Goal: Transaction & Acquisition: Purchase product/service

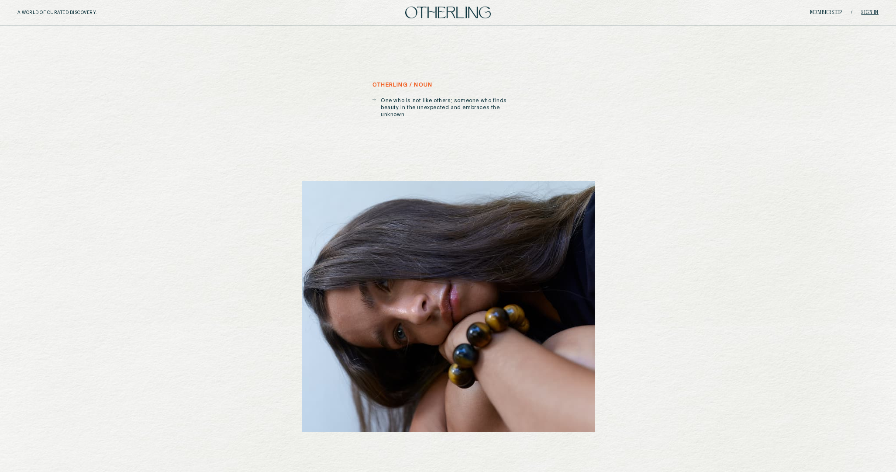
click at [868, 11] on link "Sign in" at bounding box center [869, 12] width 17 height 5
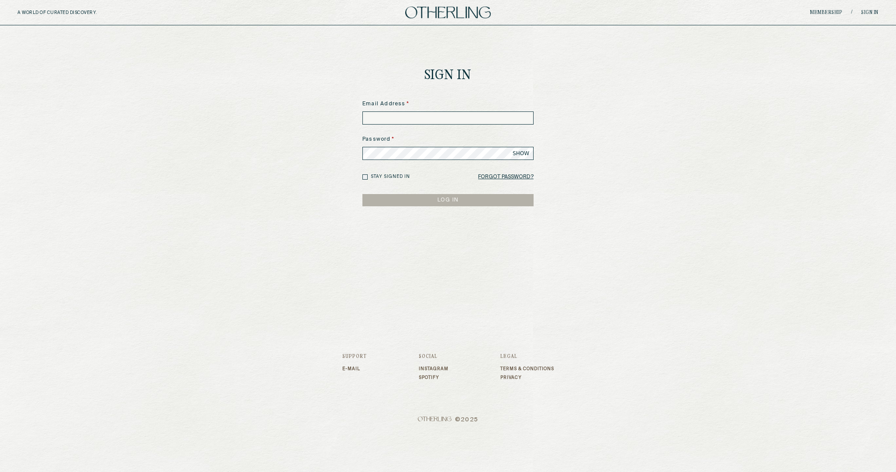
type input "**********"
click at [439, 202] on button "LOG IN" at bounding box center [448, 200] width 171 height 12
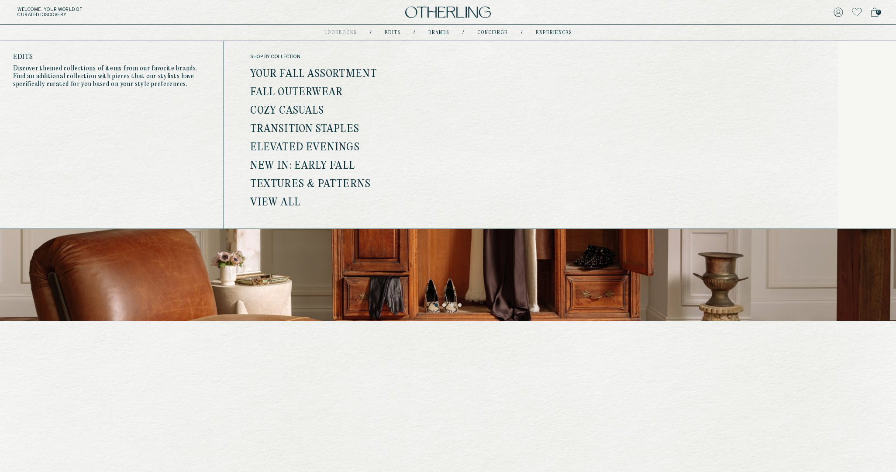
click at [307, 109] on link "Cozy Casuals" at bounding box center [287, 110] width 74 height 11
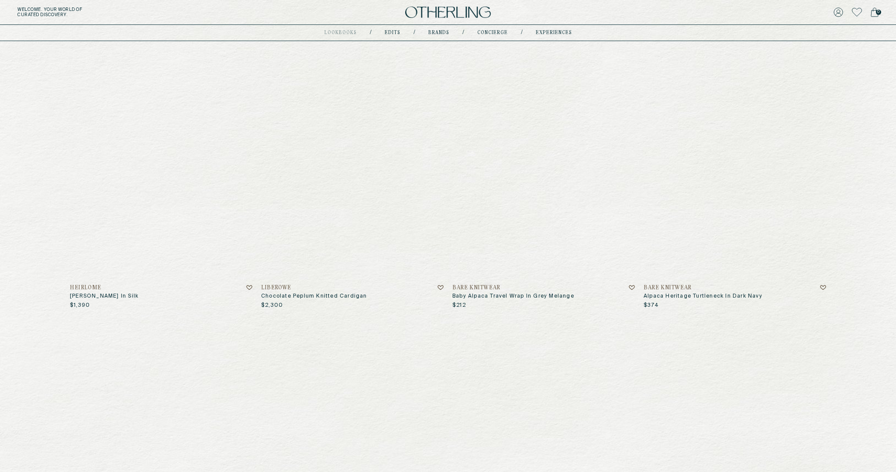
scroll to position [129, 0]
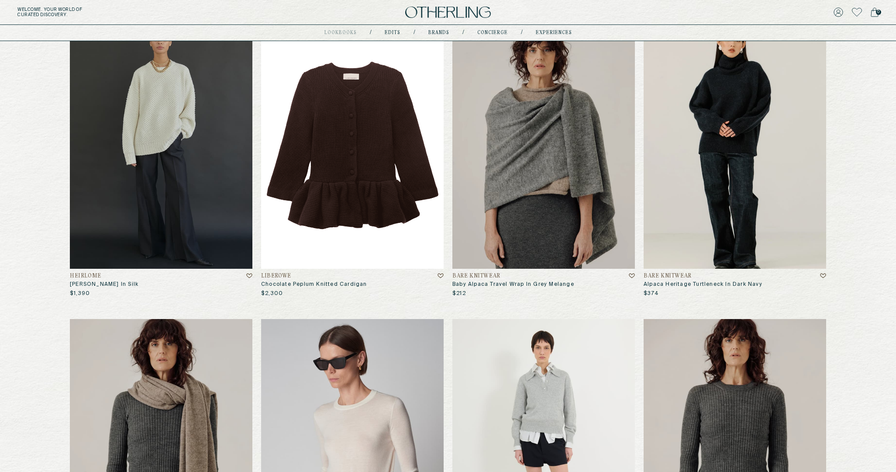
click at [412, 163] on img at bounding box center [352, 145] width 183 height 246
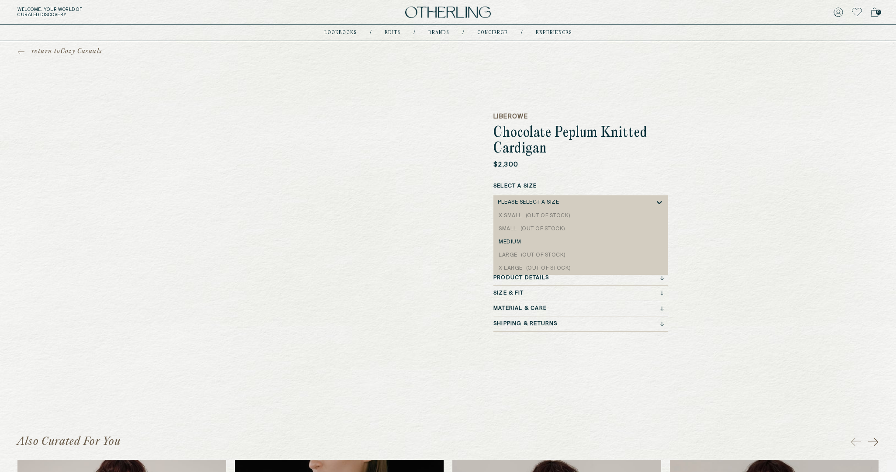
click at [554, 197] on div "Please select a Size" at bounding box center [576, 202] width 157 height 14
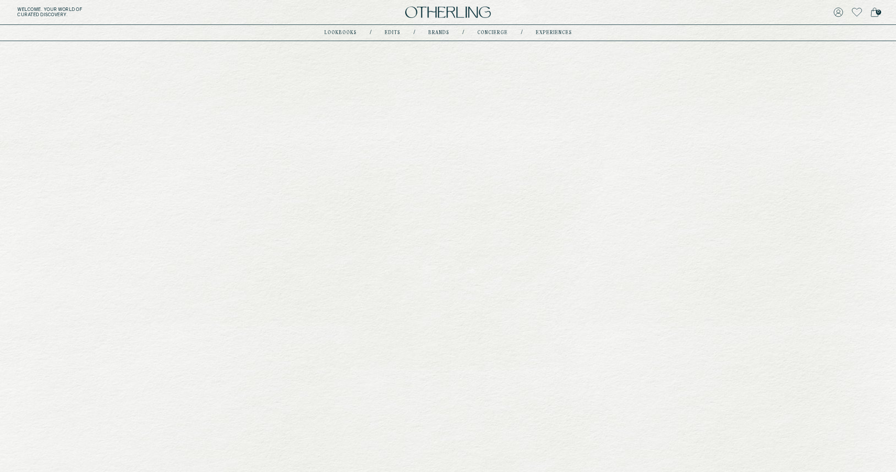
scroll to position [129, 0]
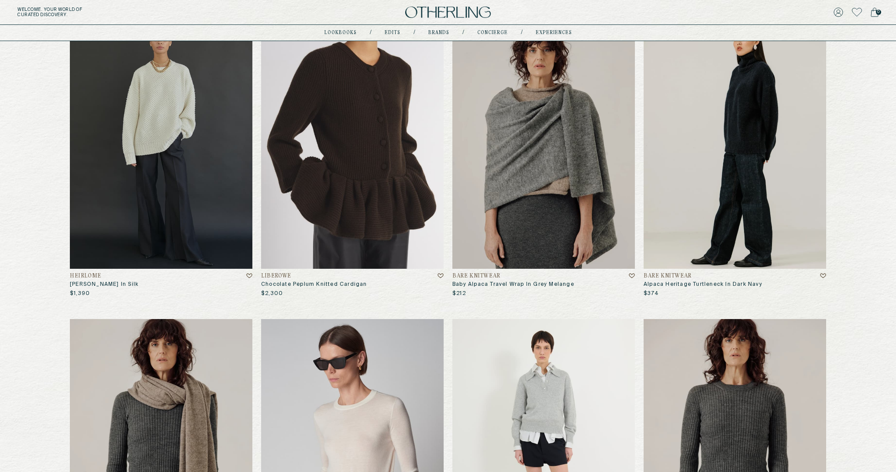
click at [719, 165] on img at bounding box center [735, 145] width 183 height 246
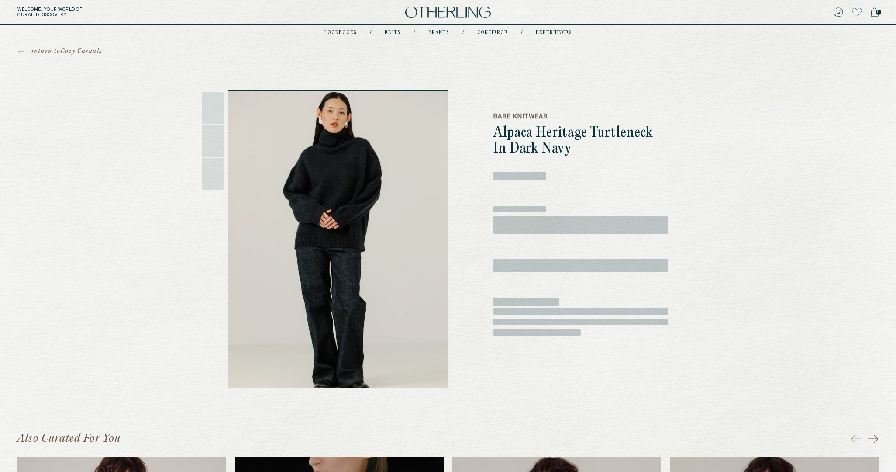
click at [542, 215] on div "‌ ‌" at bounding box center [581, 219] width 175 height 30
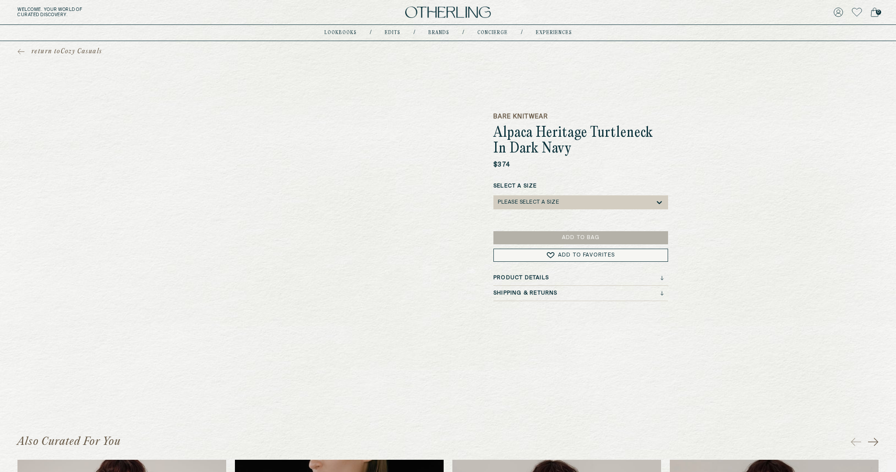
click at [538, 206] on div "Please select a Size" at bounding box center [576, 202] width 157 height 14
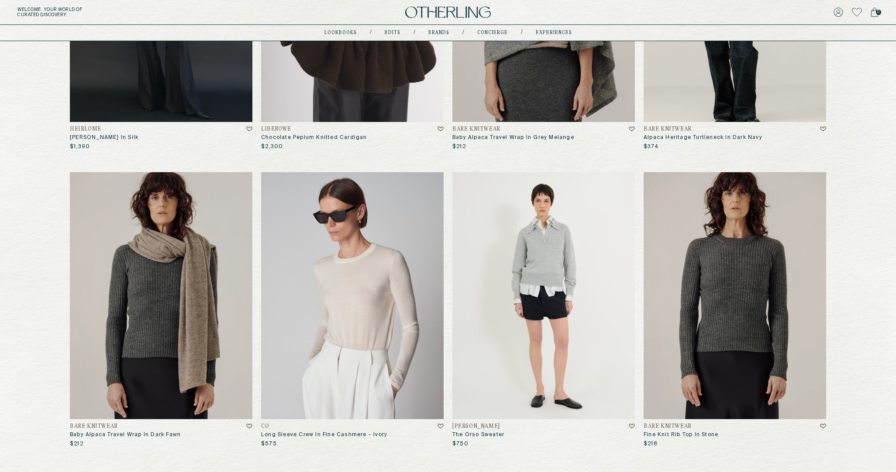
scroll to position [278, 0]
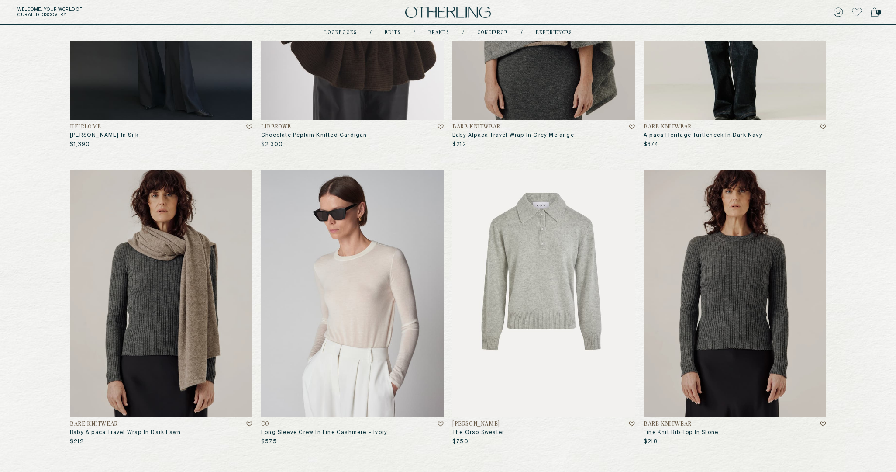
click at [523, 261] on img at bounding box center [543, 293] width 183 height 246
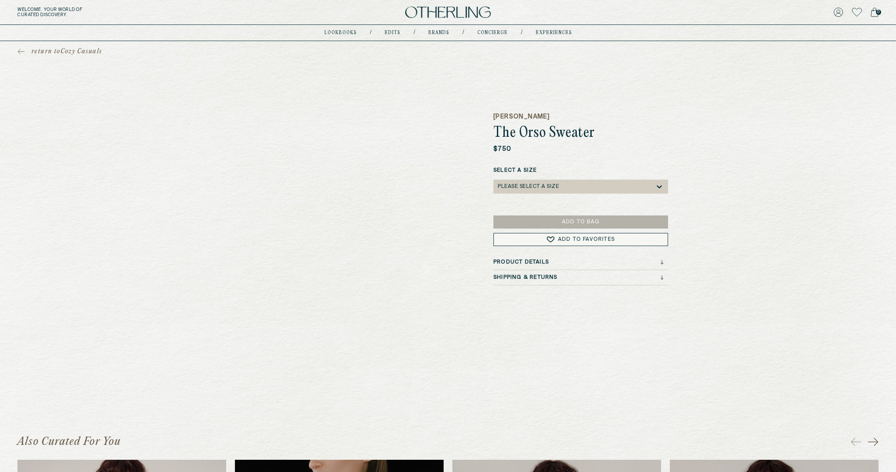
click at [533, 200] on div "Select a SIZE Please select a SIZE" at bounding box center [581, 184] width 175 height 36
click at [533, 184] on div "Please select a SIZE" at bounding box center [528, 186] width 61 height 6
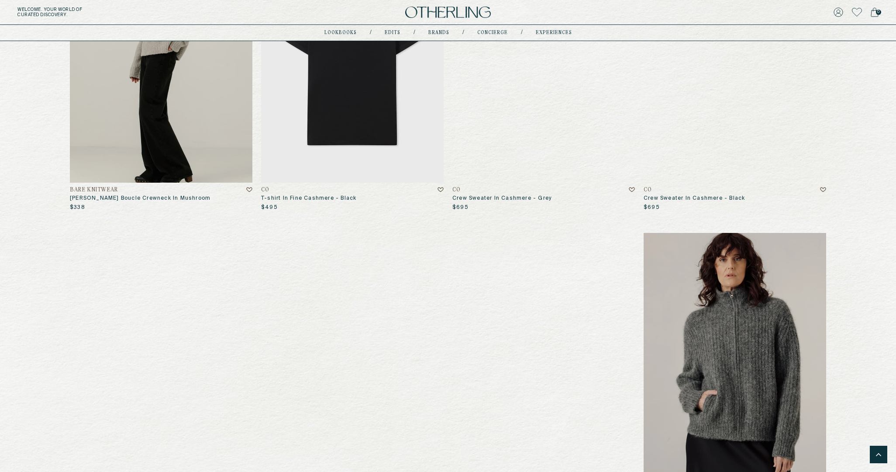
scroll to position [623, 0]
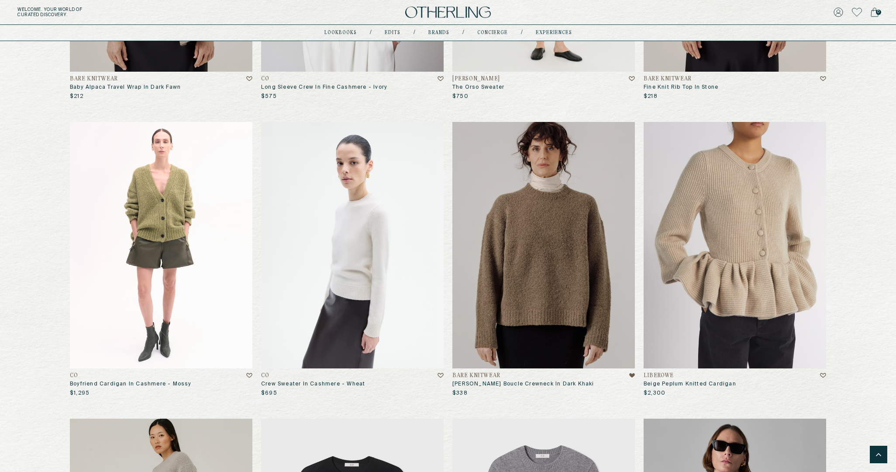
click at [744, 238] on img at bounding box center [735, 245] width 183 height 246
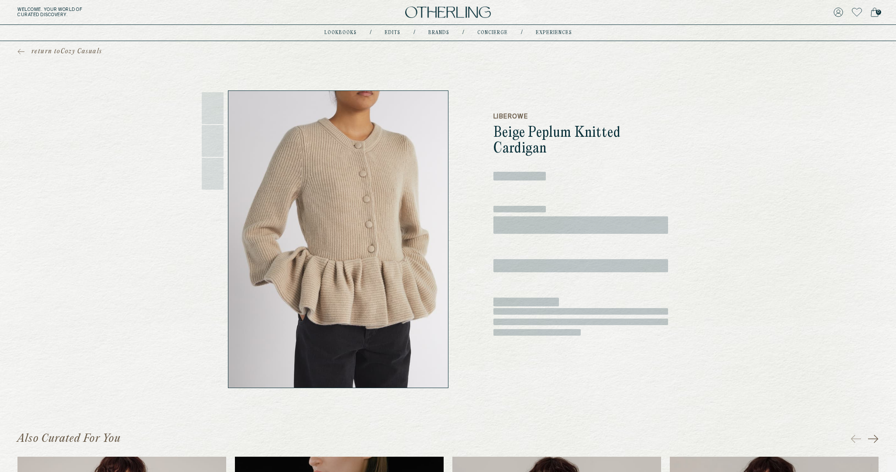
click at [536, 227] on span "‌" at bounding box center [581, 224] width 175 height 17
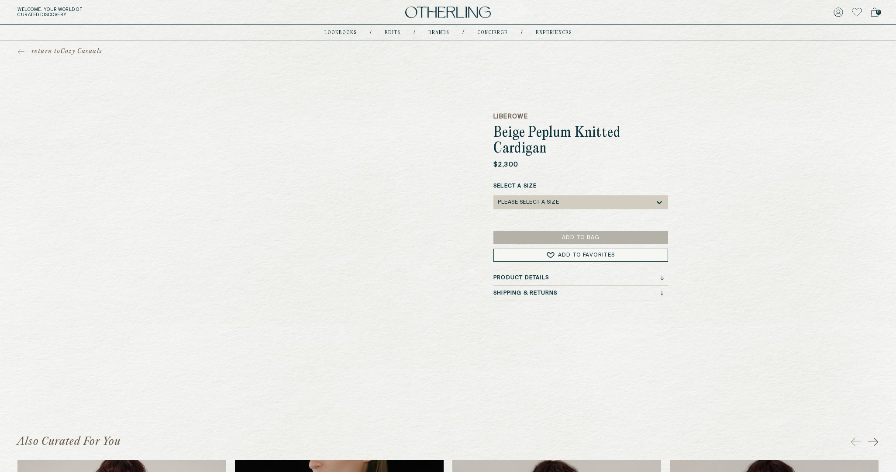
click at [542, 204] on div "Please select a Size" at bounding box center [528, 202] width 61 height 6
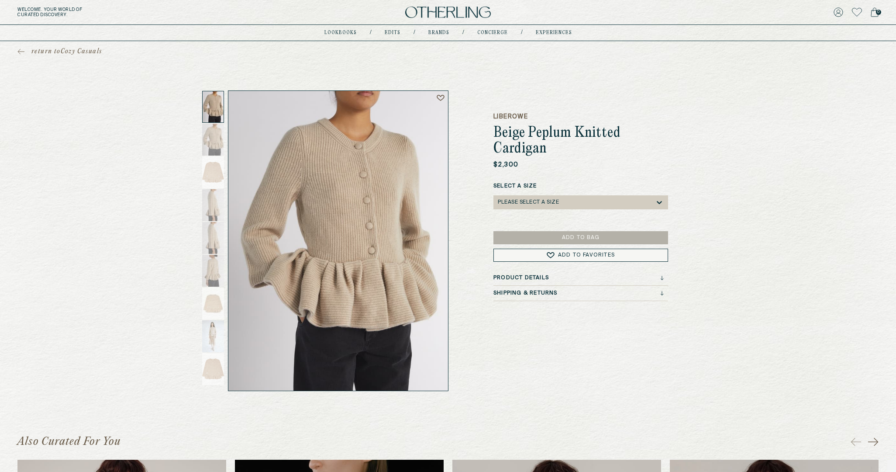
click at [653, 166] on div "$2,300" at bounding box center [581, 164] width 175 height 9
click at [518, 200] on div "Please select a Size" at bounding box center [528, 202] width 61 height 6
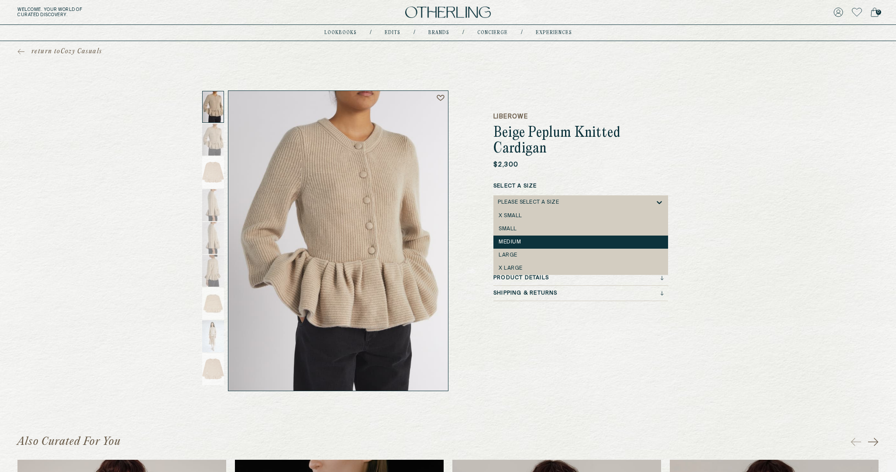
click at [513, 238] on div "medium" at bounding box center [581, 241] width 175 height 13
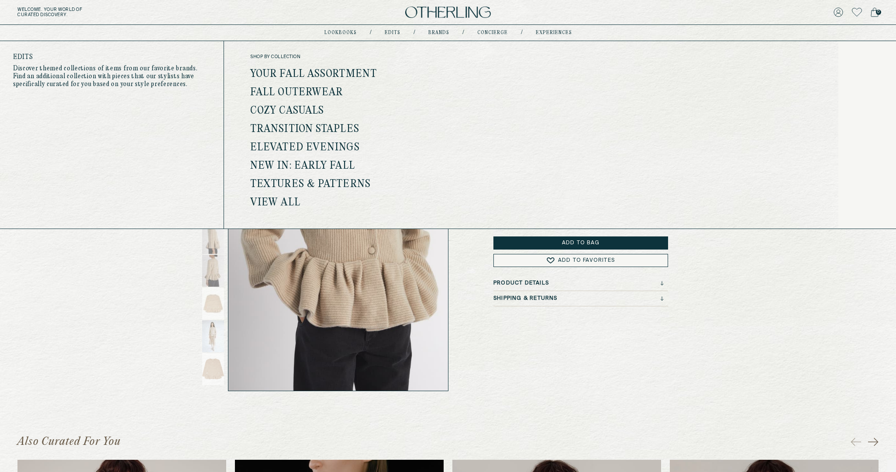
click at [307, 108] on link "Cozy Casuals" at bounding box center [287, 110] width 74 height 11
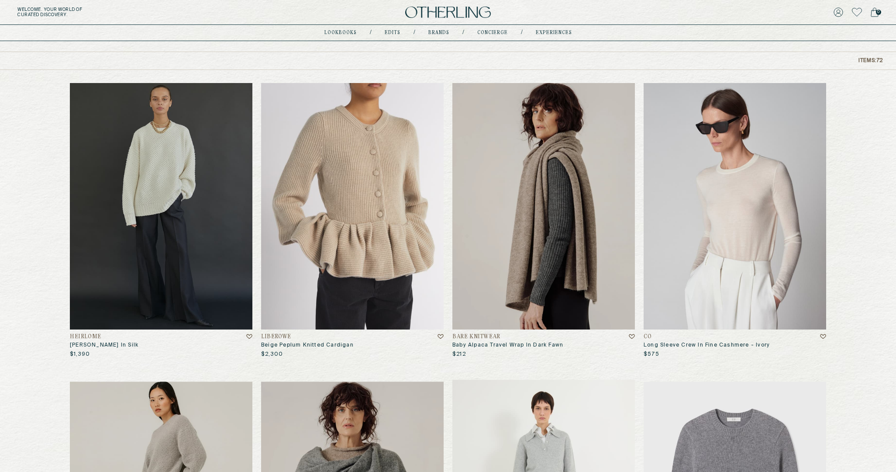
scroll to position [71, 0]
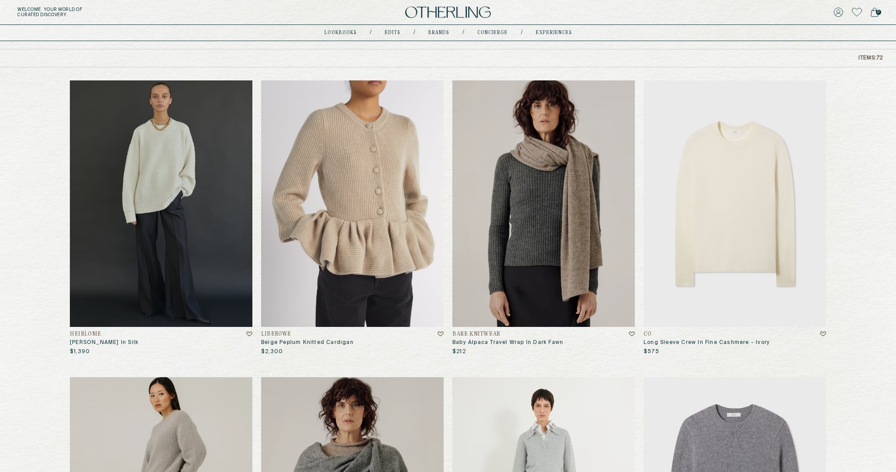
click at [815, 259] on img at bounding box center [735, 203] width 183 height 246
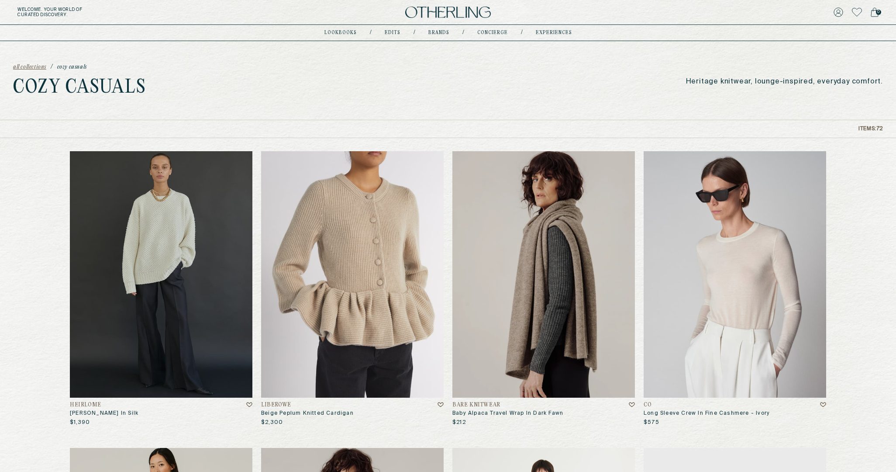
click at [545, 299] on img at bounding box center [543, 274] width 183 height 246
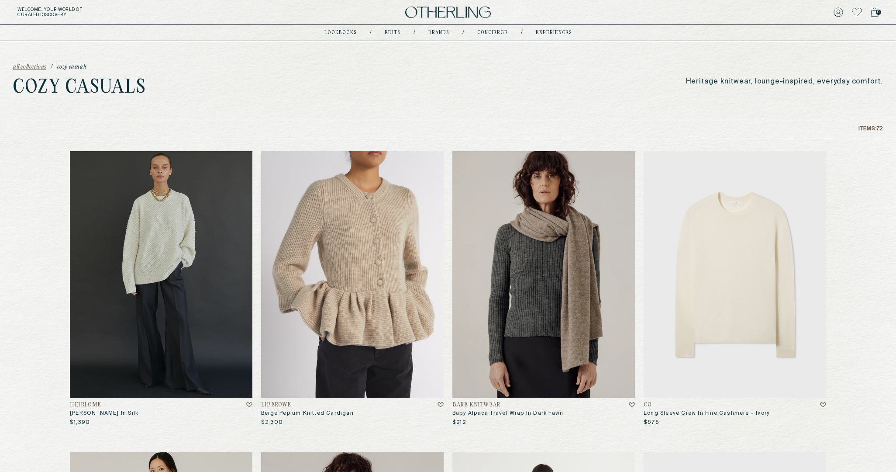
click at [774, 233] on img at bounding box center [735, 274] width 183 height 246
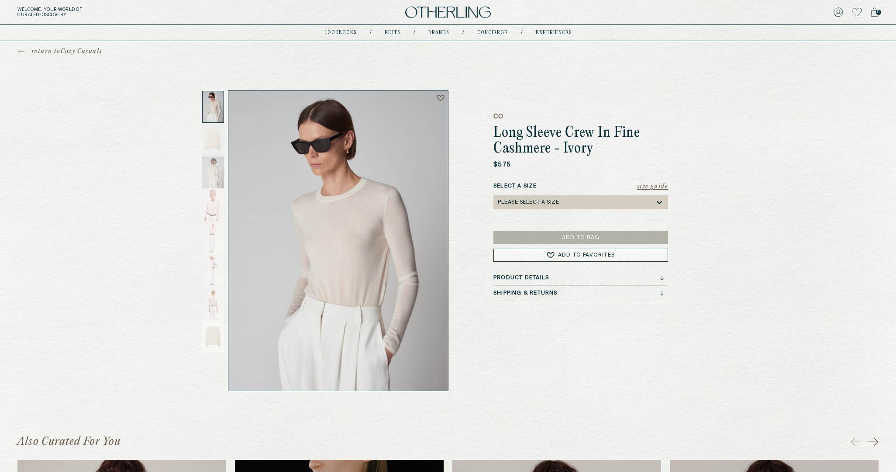
click at [541, 196] on div "Please select a Size" at bounding box center [576, 202] width 157 height 14
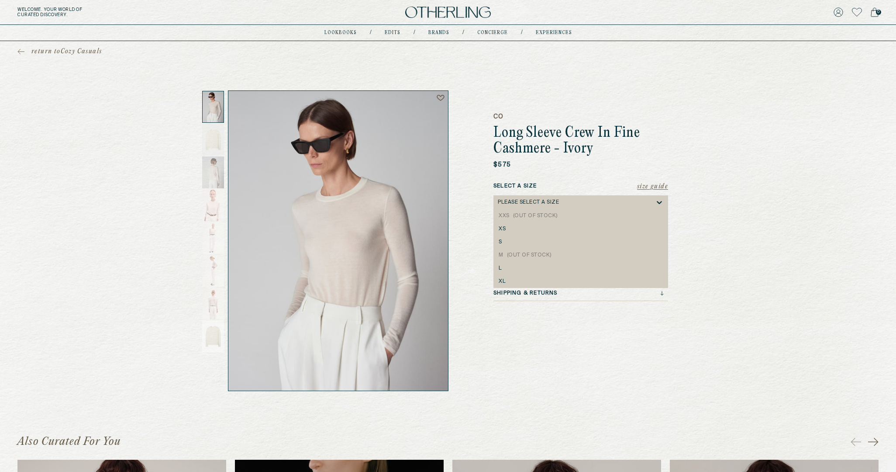
click at [47, 138] on div "return to Cozy Casuals CO Long Sleeve Crew In Fine Cashmere - Ivory $575 Size G…" at bounding box center [448, 216] width 896 height 350
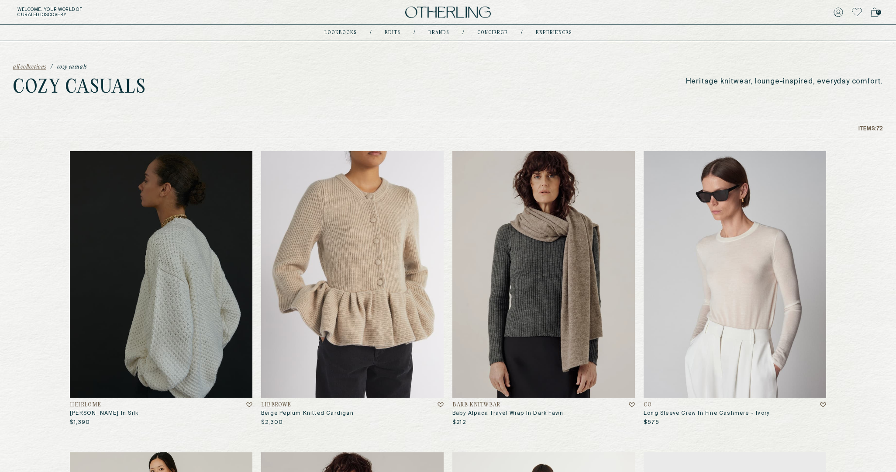
click at [148, 259] on img at bounding box center [161, 274] width 183 height 246
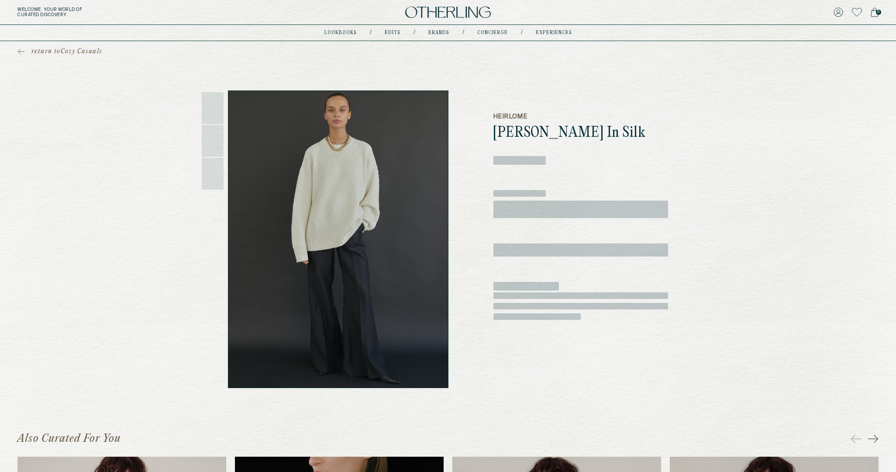
click at [565, 212] on span "‌" at bounding box center [581, 208] width 175 height 17
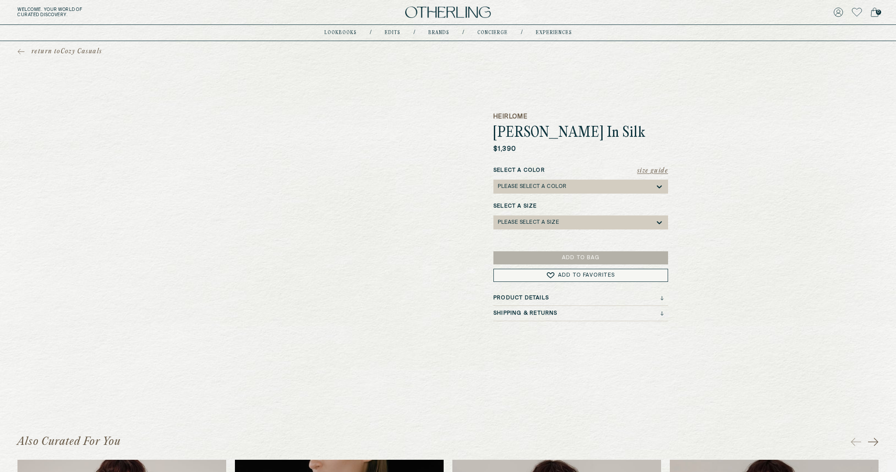
click at [550, 187] on div "Please select a Color" at bounding box center [532, 186] width 69 height 6
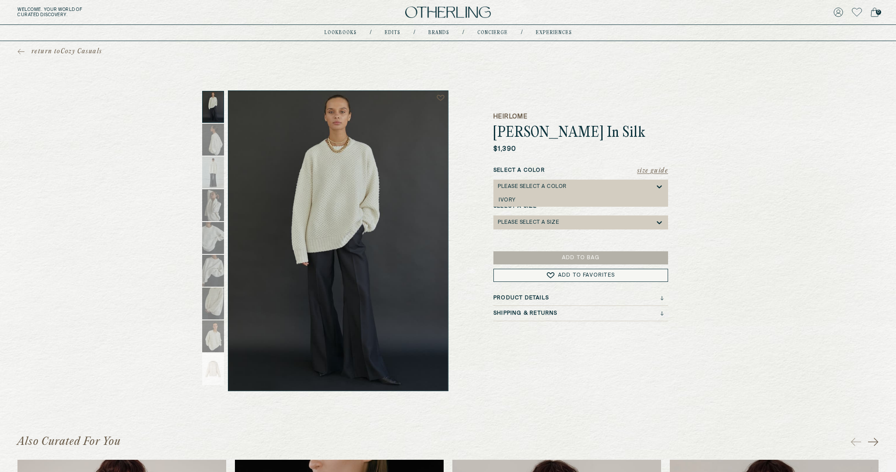
click at [525, 223] on div "Please select a Size" at bounding box center [528, 222] width 61 height 6
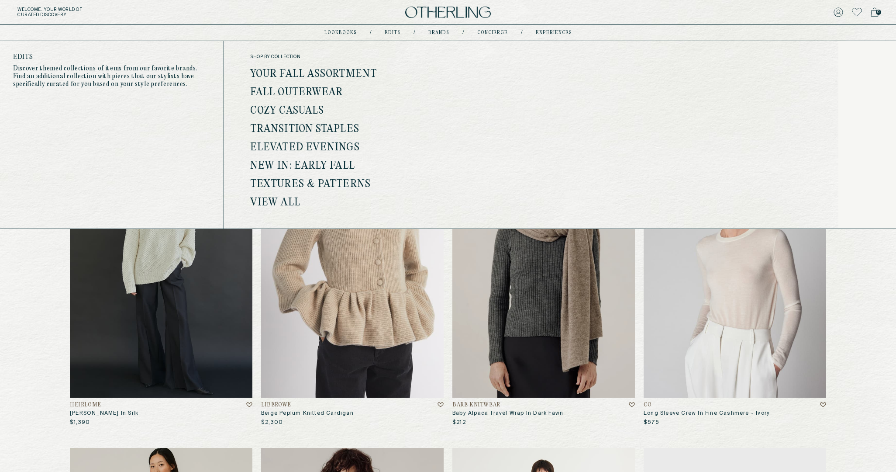
click at [312, 126] on link "Transition Staples" at bounding box center [304, 129] width 109 height 11
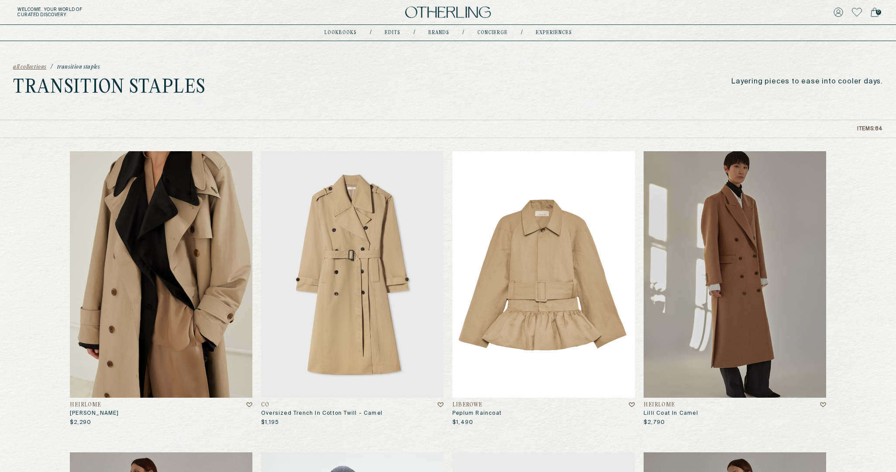
click at [175, 283] on img at bounding box center [161, 274] width 183 height 246
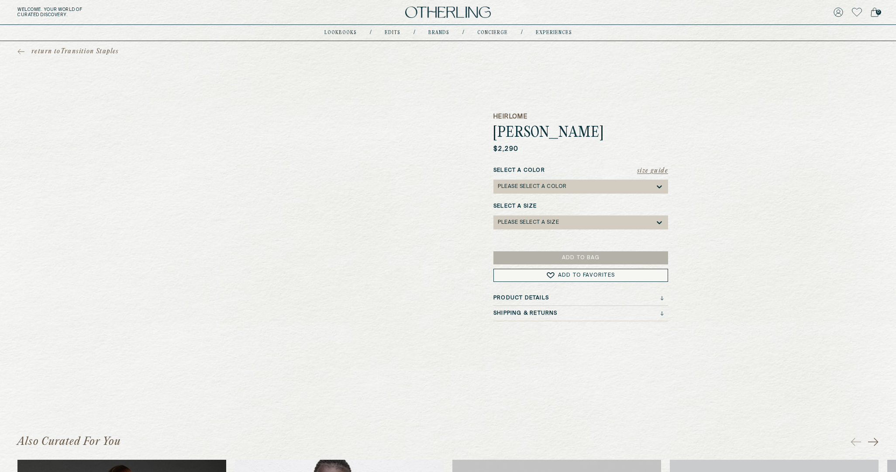
click at [529, 190] on div "Please select a Color" at bounding box center [576, 187] width 157 height 14
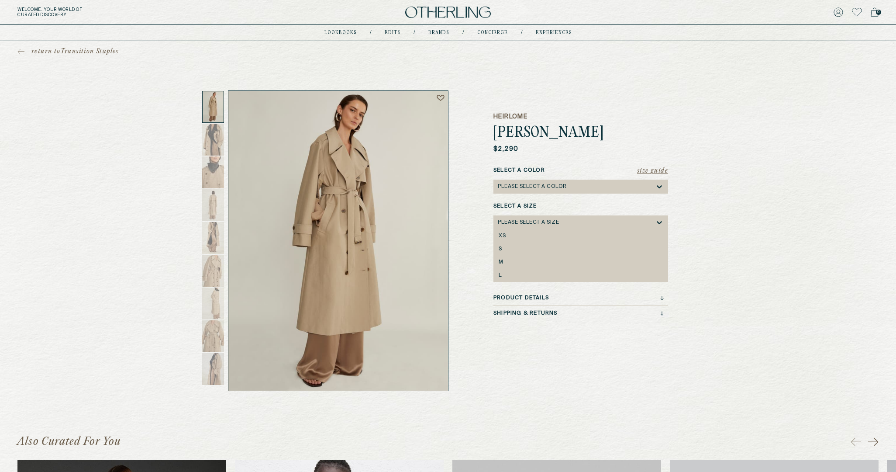
click at [520, 228] on div "Please select a Size" at bounding box center [576, 222] width 157 height 14
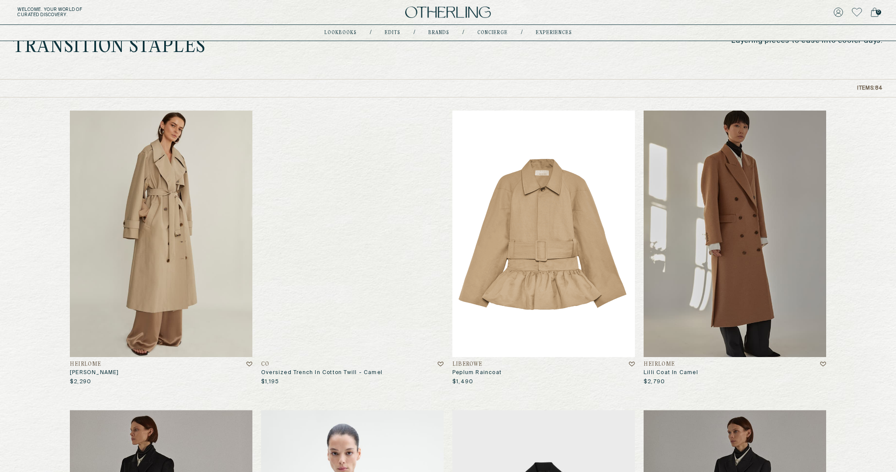
scroll to position [42, 0]
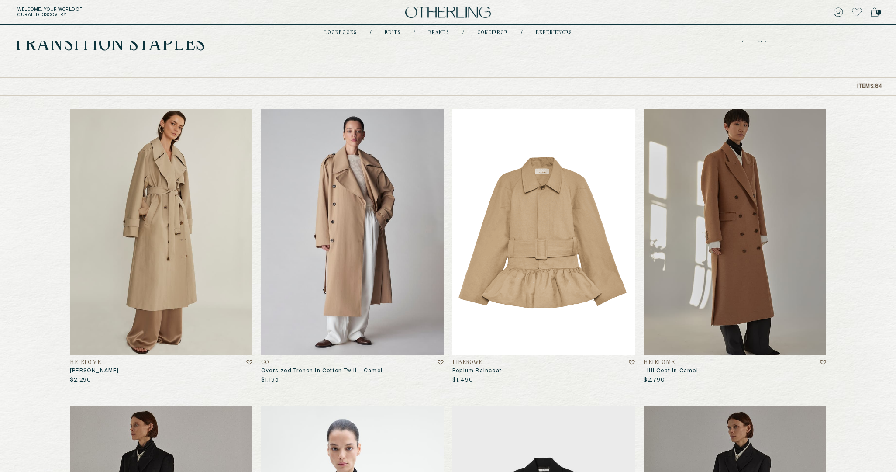
click at [343, 246] on img at bounding box center [352, 232] width 183 height 246
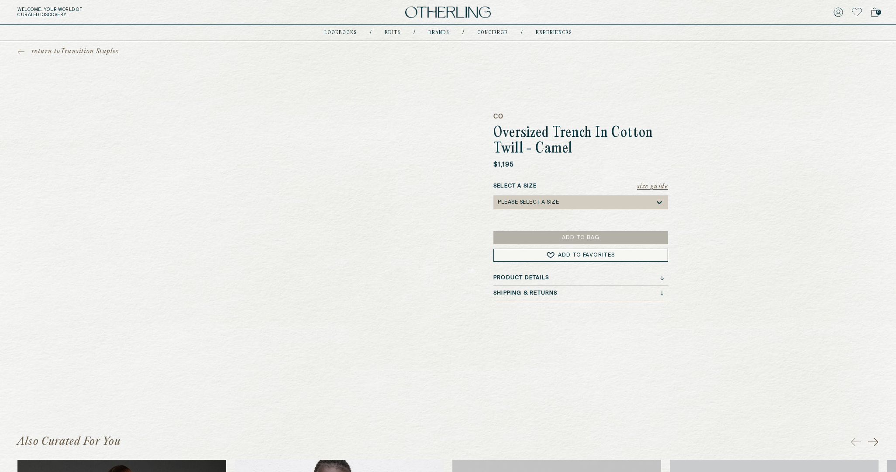
click at [546, 201] on div "Please select a Size" at bounding box center [528, 202] width 61 height 6
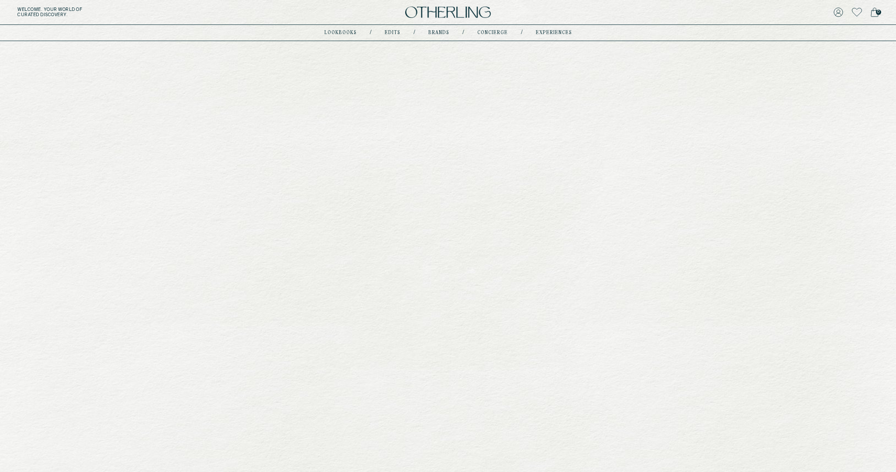
scroll to position [42, 0]
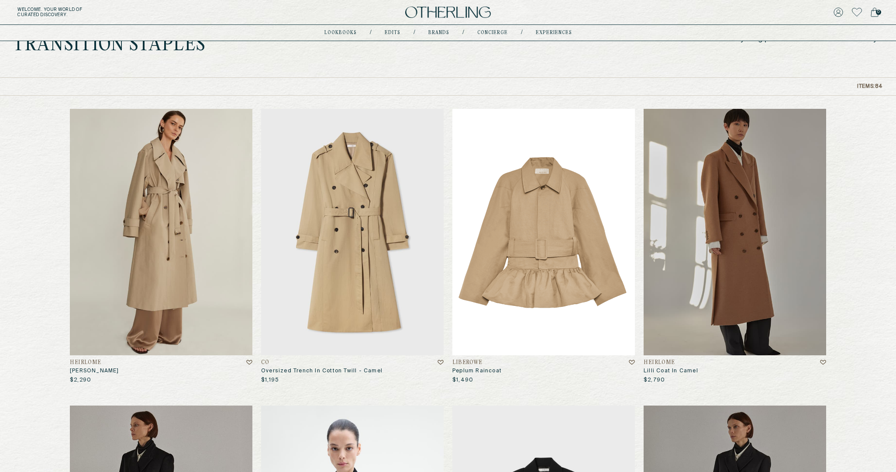
click at [587, 197] on img at bounding box center [543, 232] width 183 height 246
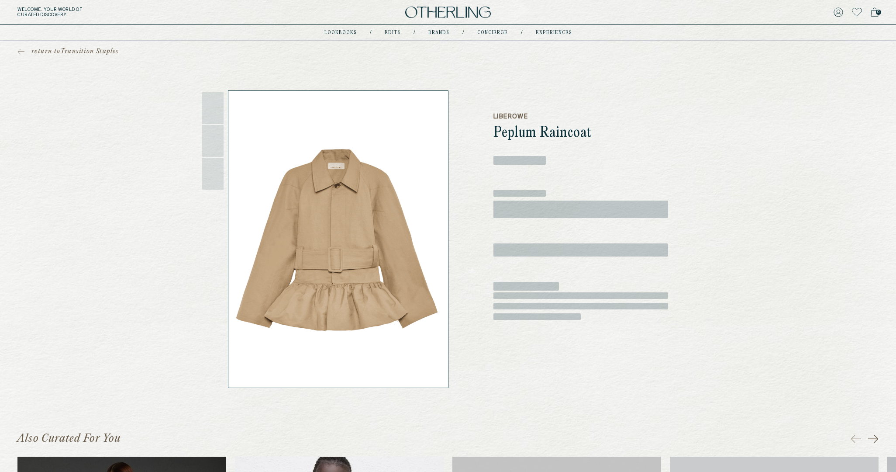
click at [536, 211] on span "‌" at bounding box center [581, 208] width 175 height 17
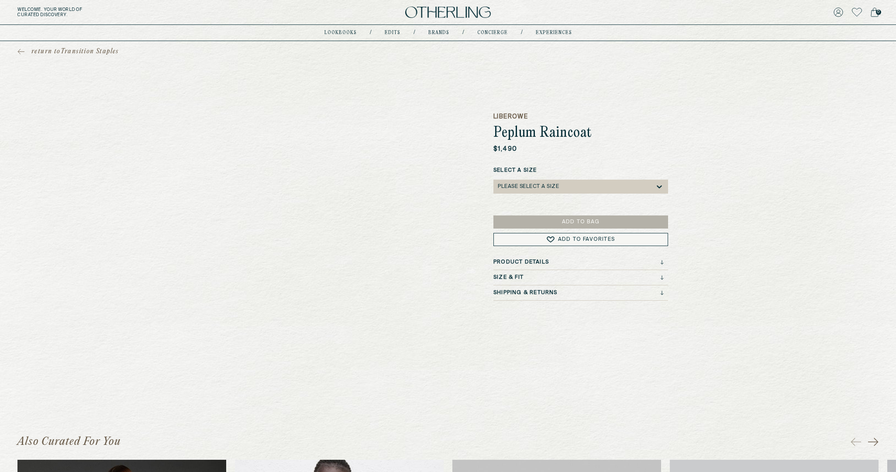
click at [536, 205] on div "LIBEROWE Peplum Raincoat $1,490 Select a Size Please select a Size Add to Bag A…" at bounding box center [581, 240] width 175 height 300
click at [536, 180] on div "Please select a Size" at bounding box center [576, 187] width 157 height 14
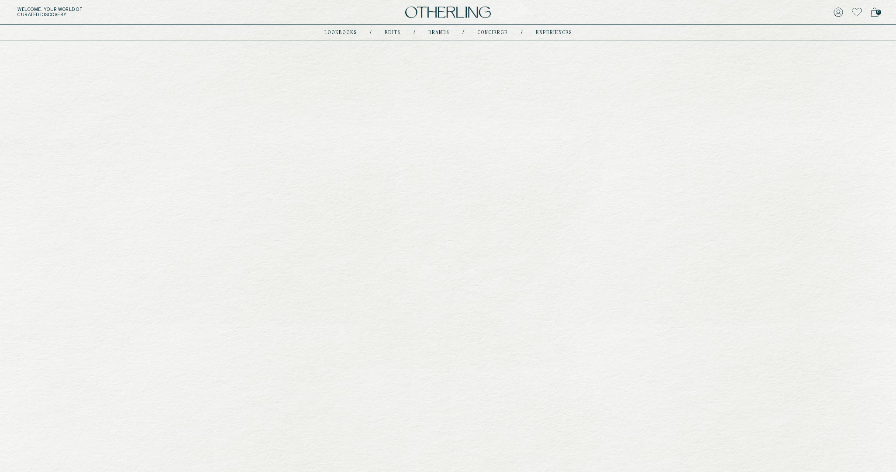
scroll to position [42, 0]
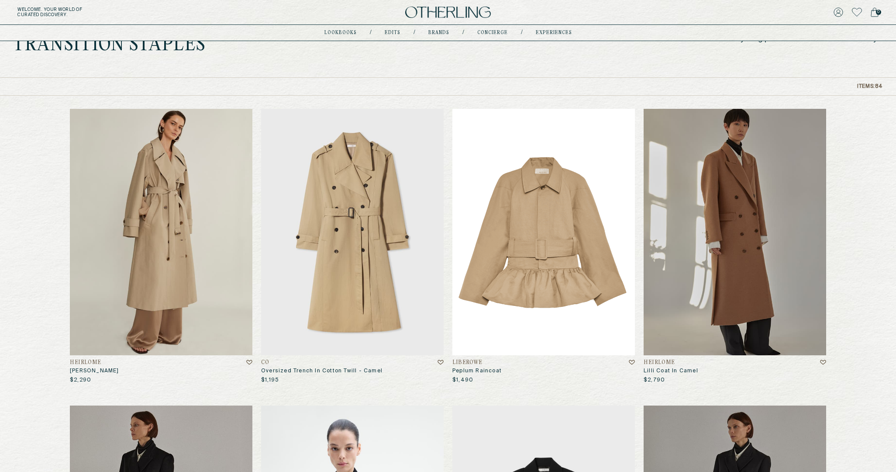
click at [686, 307] on img at bounding box center [735, 232] width 183 height 246
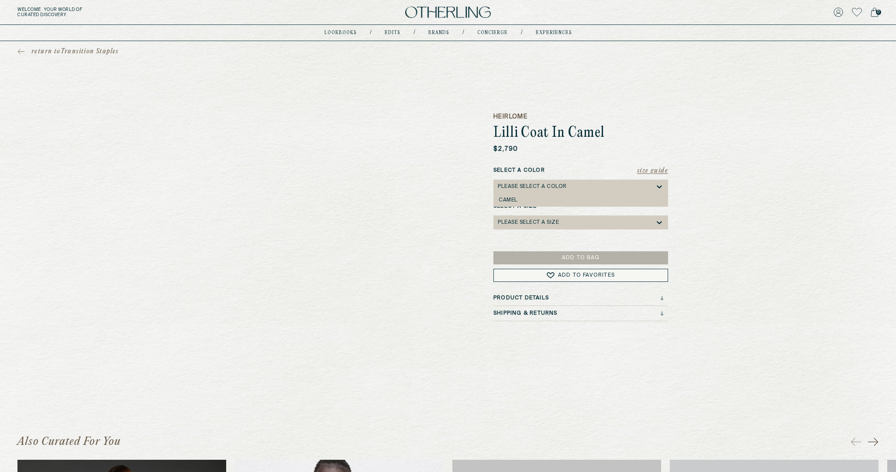
click at [526, 180] on div "Please select a Color" at bounding box center [576, 187] width 157 height 14
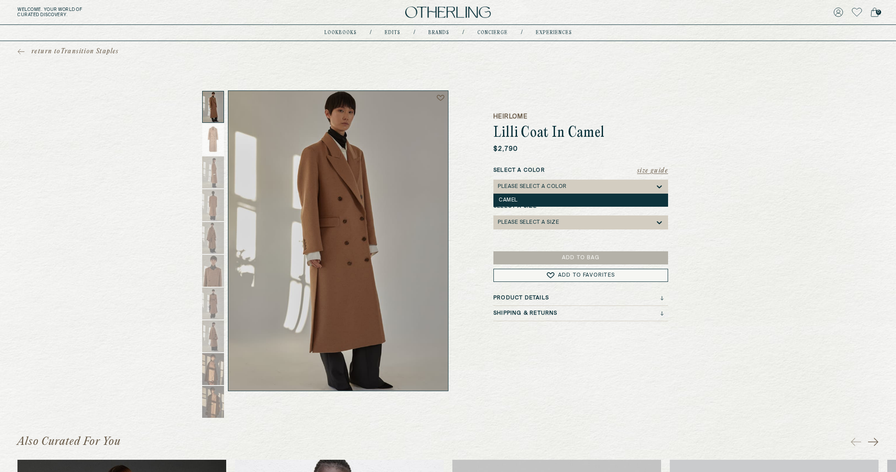
click at [517, 197] on div "Camel" at bounding box center [581, 200] width 164 height 6
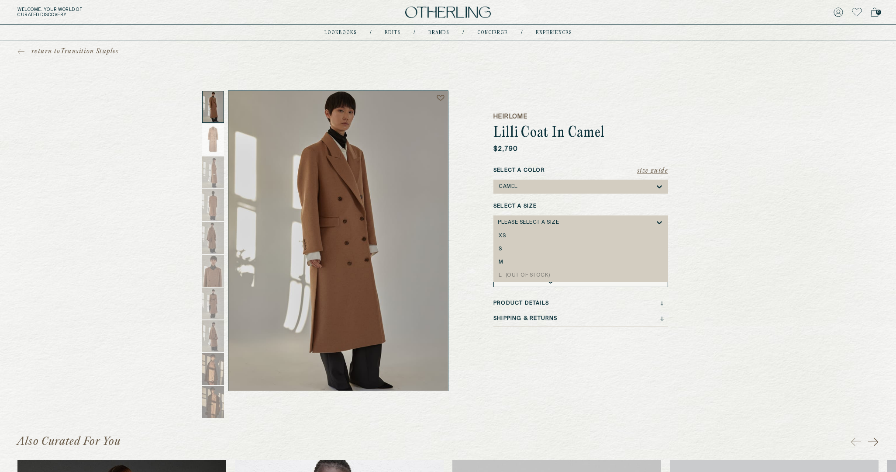
click at [516, 219] on div "Please select a Size" at bounding box center [528, 222] width 61 height 6
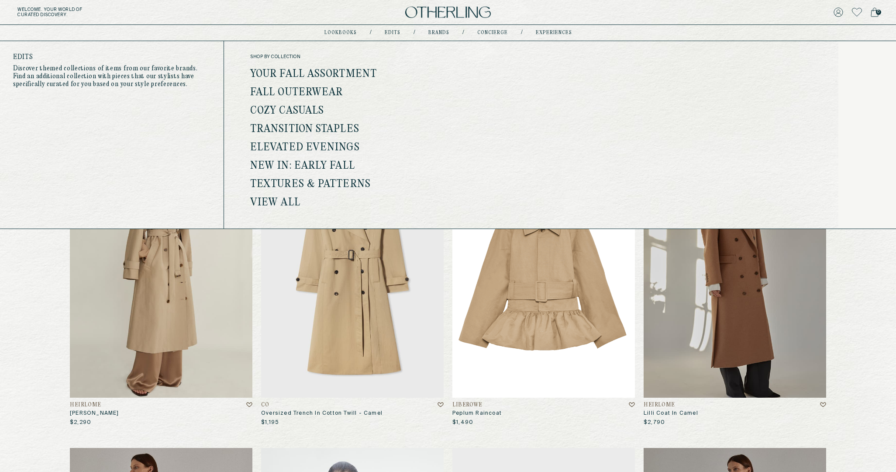
click at [331, 144] on link "Elevated Evenings" at bounding box center [305, 147] width 110 height 11
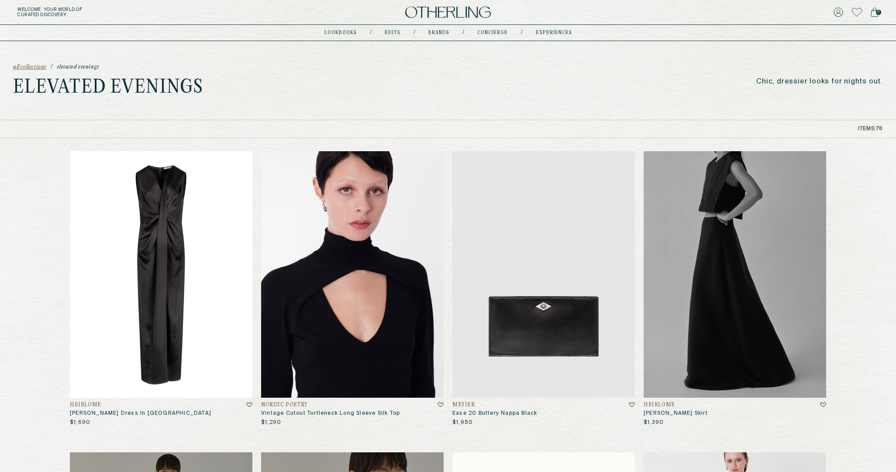
click at [148, 242] on img at bounding box center [161, 274] width 183 height 246
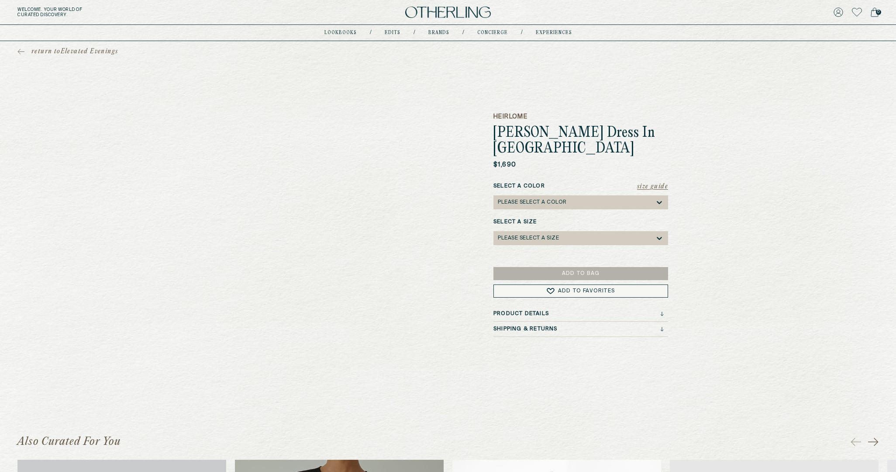
click at [553, 195] on div "Please select a Color" at bounding box center [576, 202] width 157 height 14
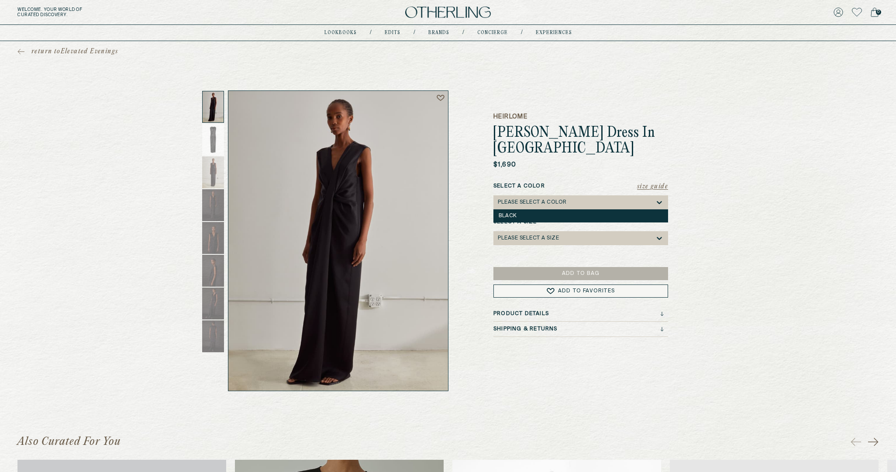
click at [542, 209] on div "Black" at bounding box center [581, 215] width 175 height 13
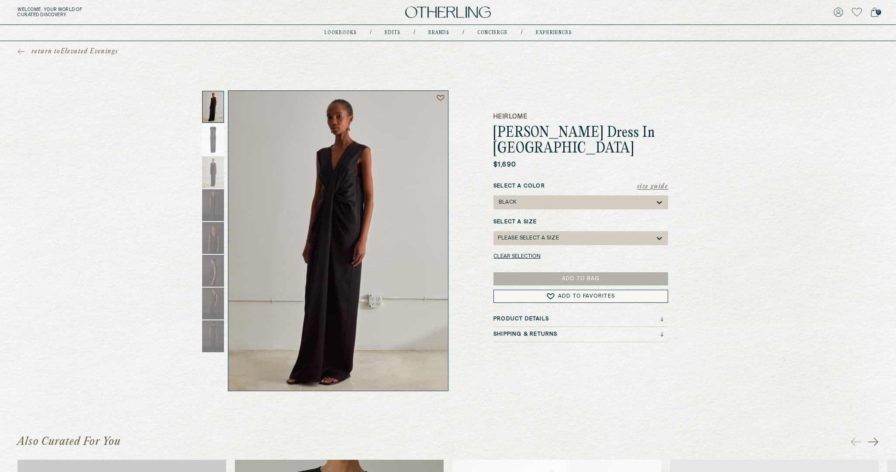
click at [539, 235] on div "Please select a Size" at bounding box center [528, 238] width 61 height 6
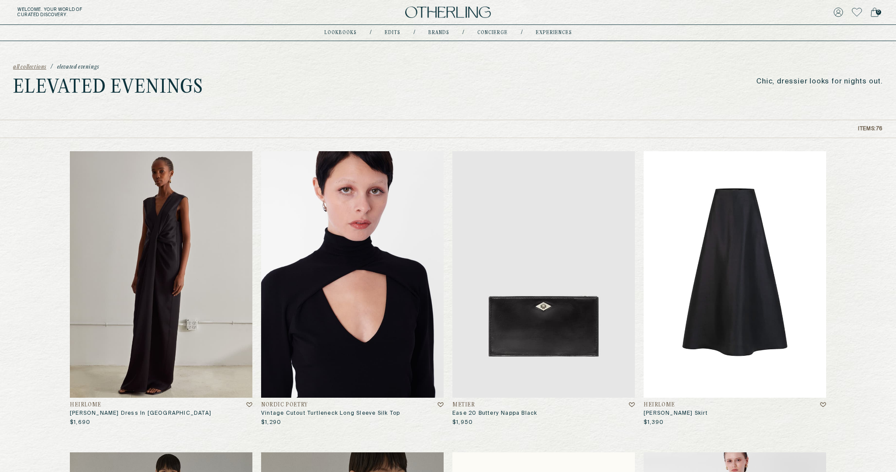
click at [722, 267] on img at bounding box center [735, 274] width 183 height 246
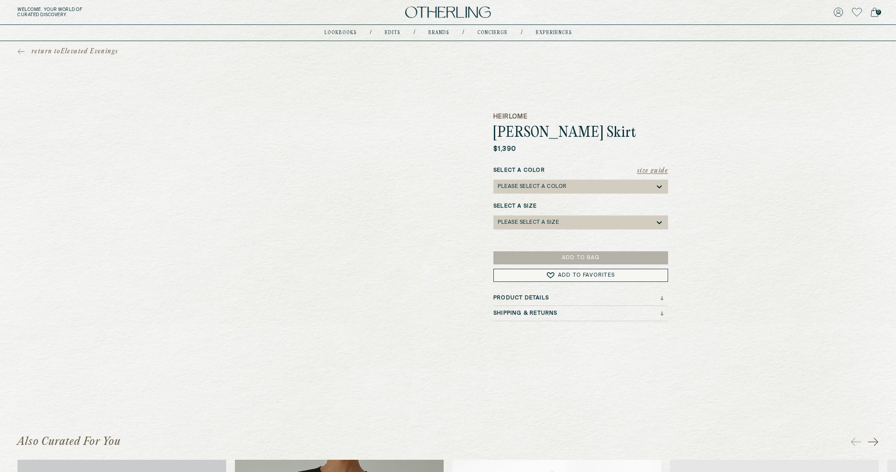
click at [537, 186] on div "Please select a Color" at bounding box center [532, 186] width 69 height 6
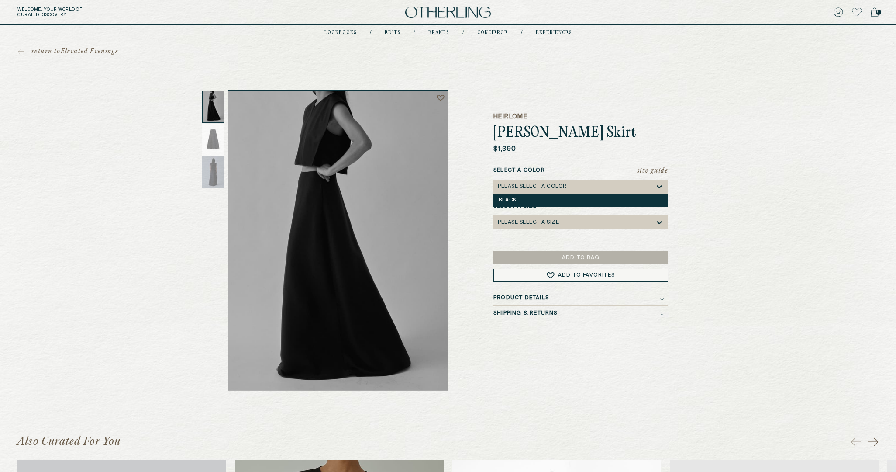
click at [528, 198] on div "Black" at bounding box center [581, 200] width 164 height 6
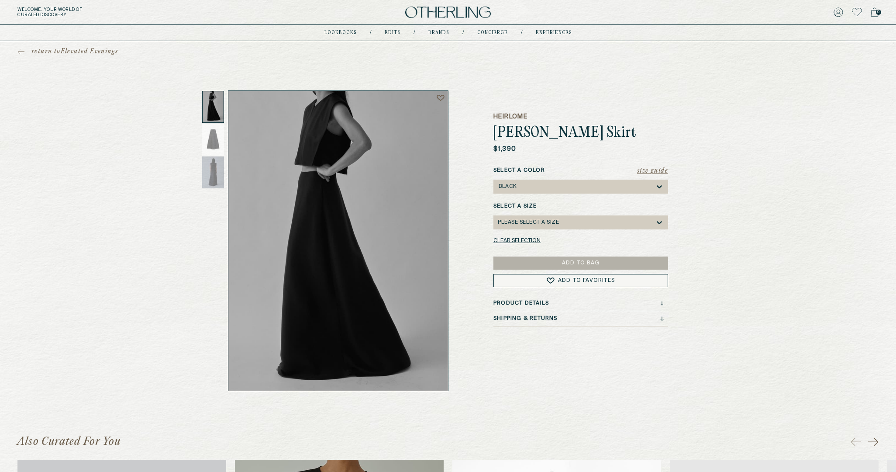
click at [528, 225] on div "Please select a Size" at bounding box center [576, 222] width 157 height 14
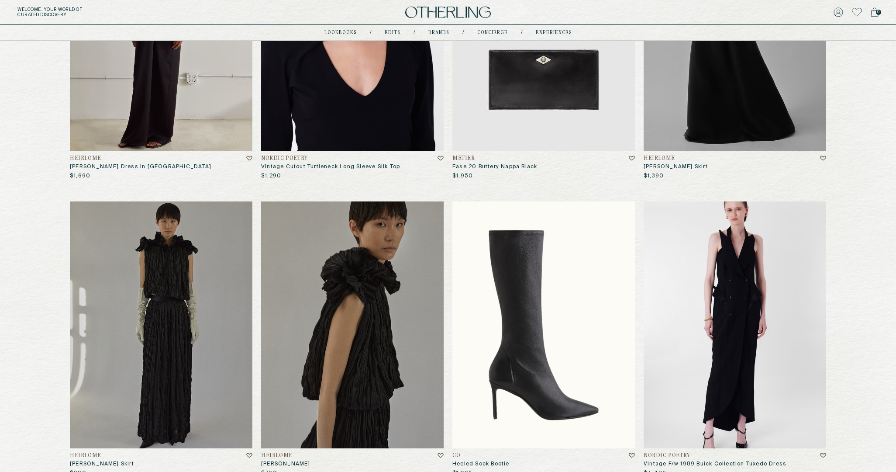
scroll to position [326, 0]
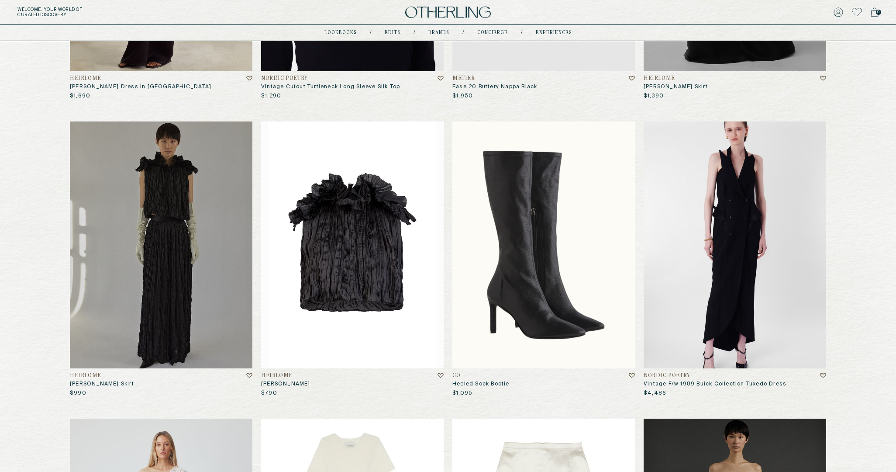
click at [365, 214] on img at bounding box center [352, 244] width 183 height 246
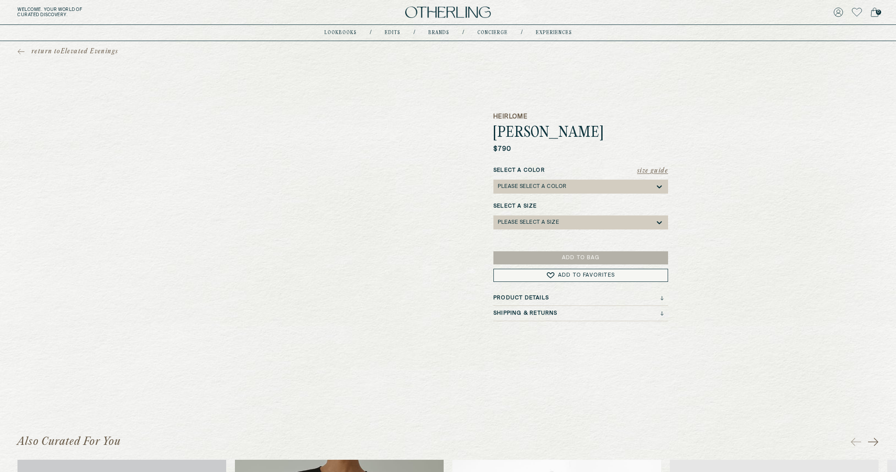
click at [543, 187] on div "Please select a Color" at bounding box center [532, 186] width 69 height 6
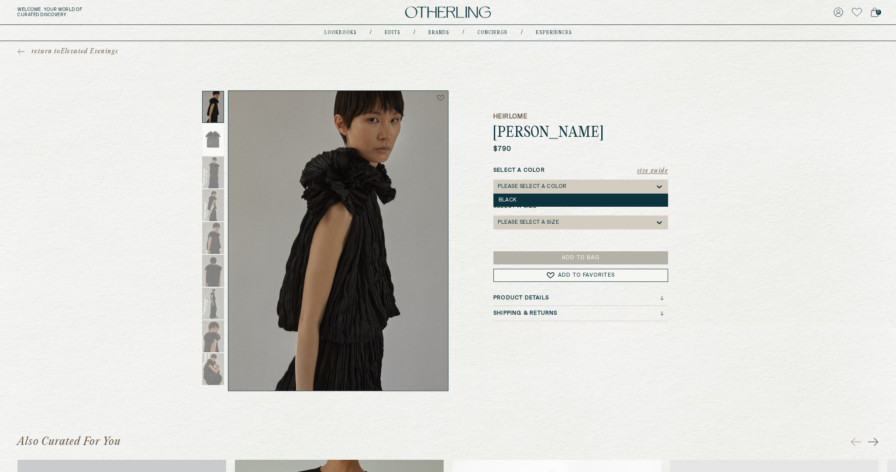
click at [525, 193] on div "Black" at bounding box center [581, 199] width 175 height 13
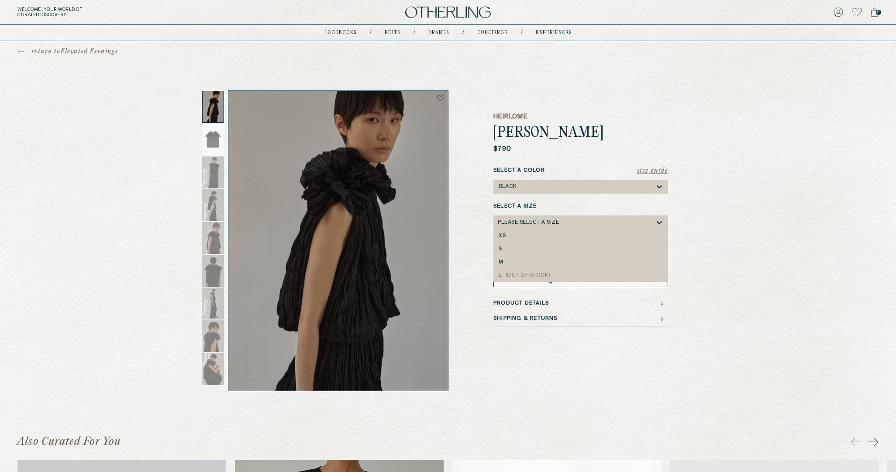
click at [521, 221] on div "Please select a Size" at bounding box center [528, 222] width 61 height 6
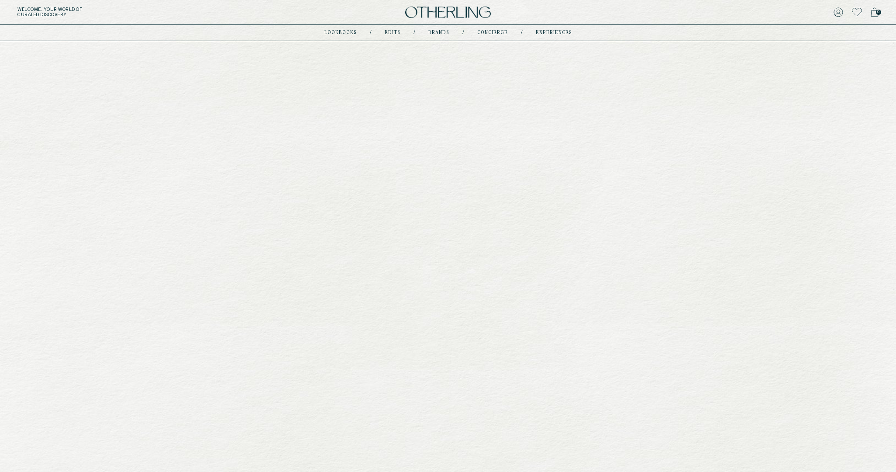
scroll to position [326, 0]
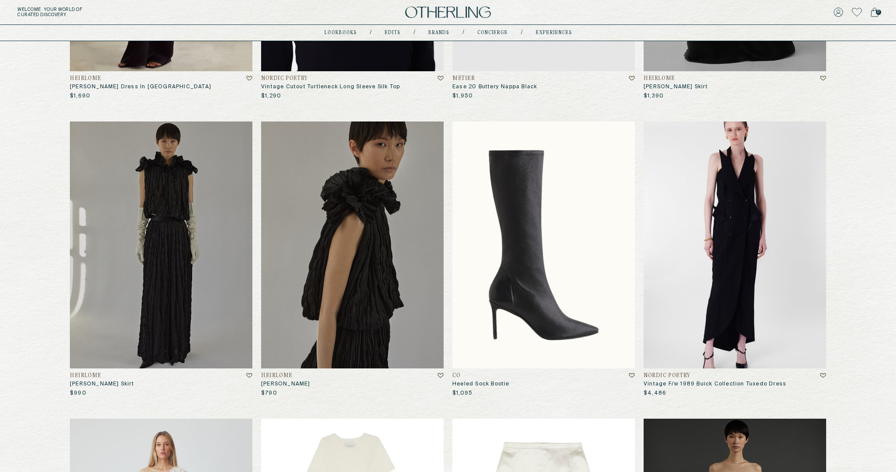
click at [566, 241] on img at bounding box center [543, 244] width 183 height 246
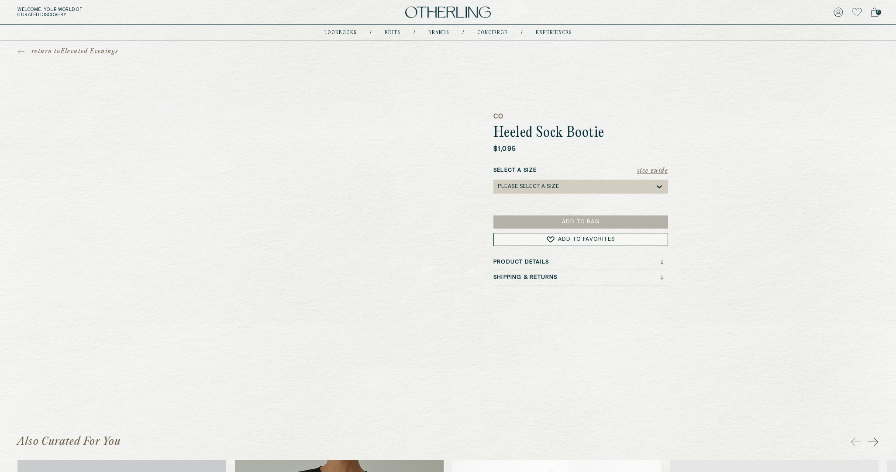
click at [533, 186] on div "Please select a Size" at bounding box center [528, 186] width 61 height 6
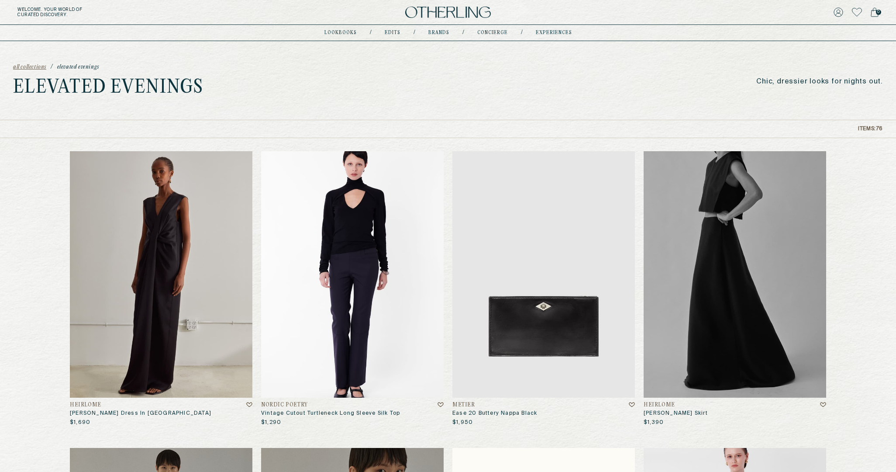
click at [349, 307] on img at bounding box center [352, 274] width 183 height 246
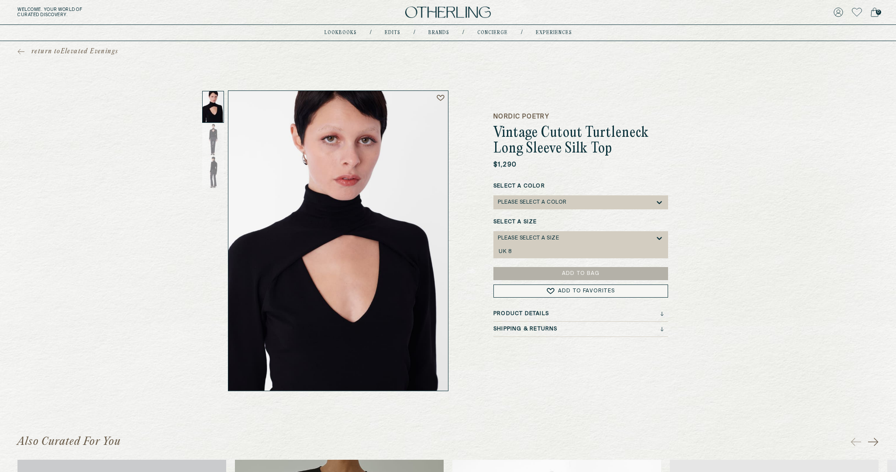
click at [556, 233] on div "Please select a Size" at bounding box center [576, 238] width 157 height 14
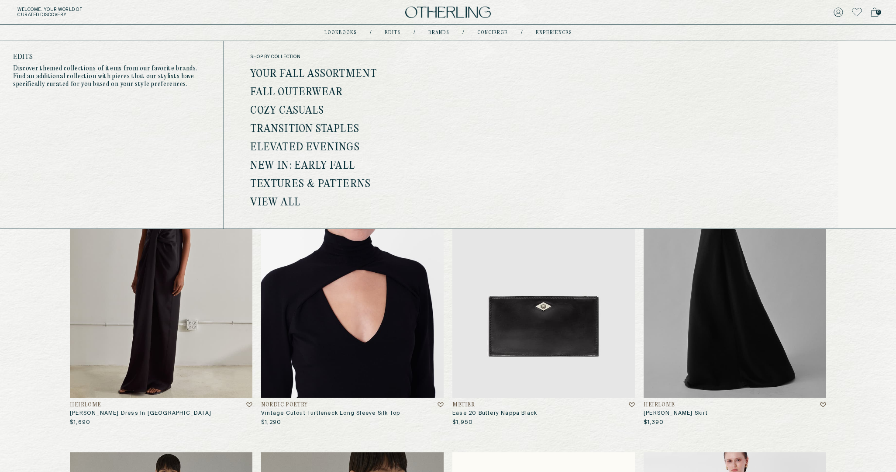
click at [328, 166] on link "New In: Early Fall" at bounding box center [302, 165] width 105 height 11
click at [311, 183] on link "Textures & Patterns" at bounding box center [310, 184] width 121 height 11
